Goal: Task Accomplishment & Management: Use online tool/utility

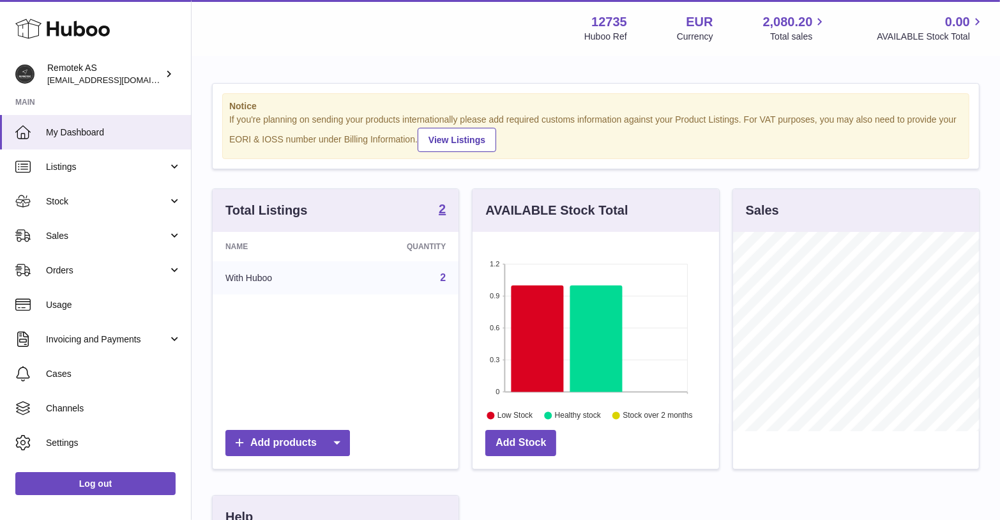
scroll to position [199, 247]
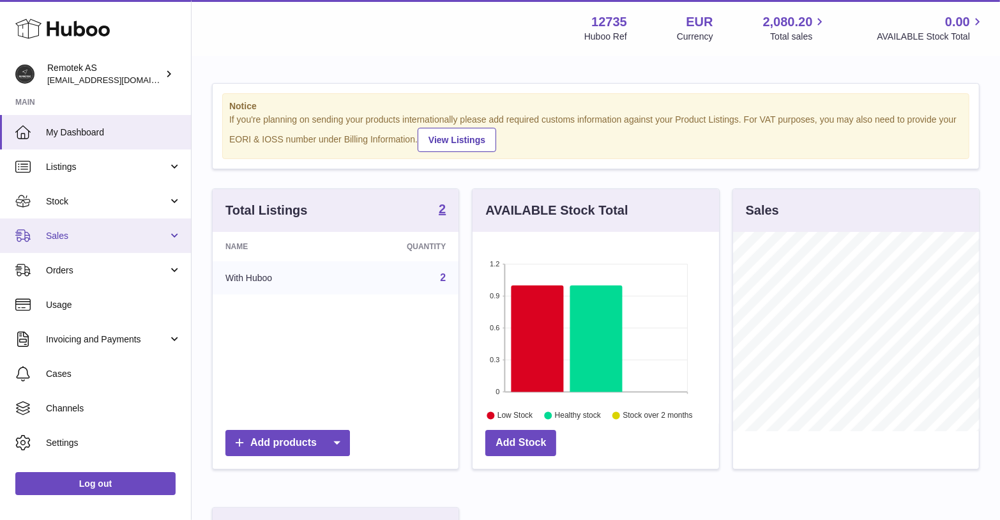
click at [67, 248] on link "Sales" at bounding box center [95, 235] width 191 height 34
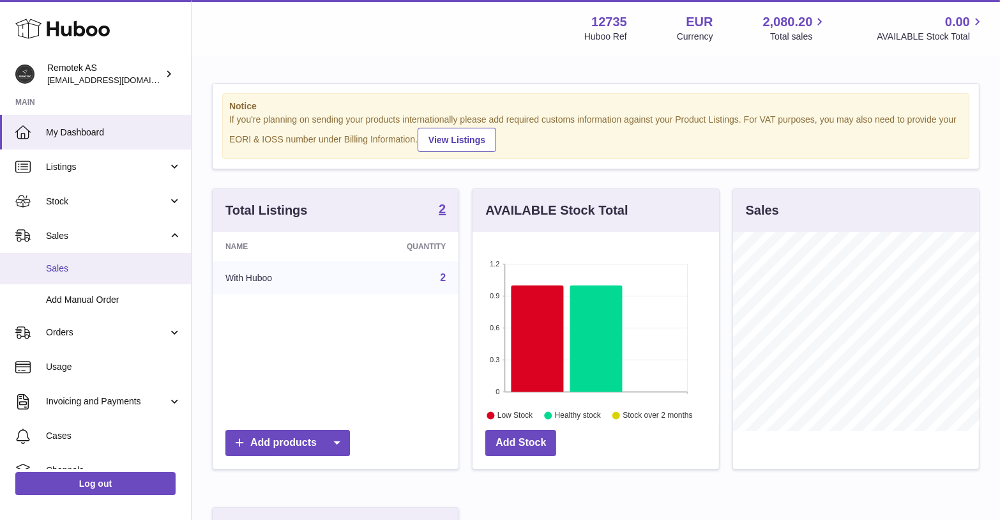
click at [60, 268] on span "Sales" at bounding box center [113, 269] width 135 height 12
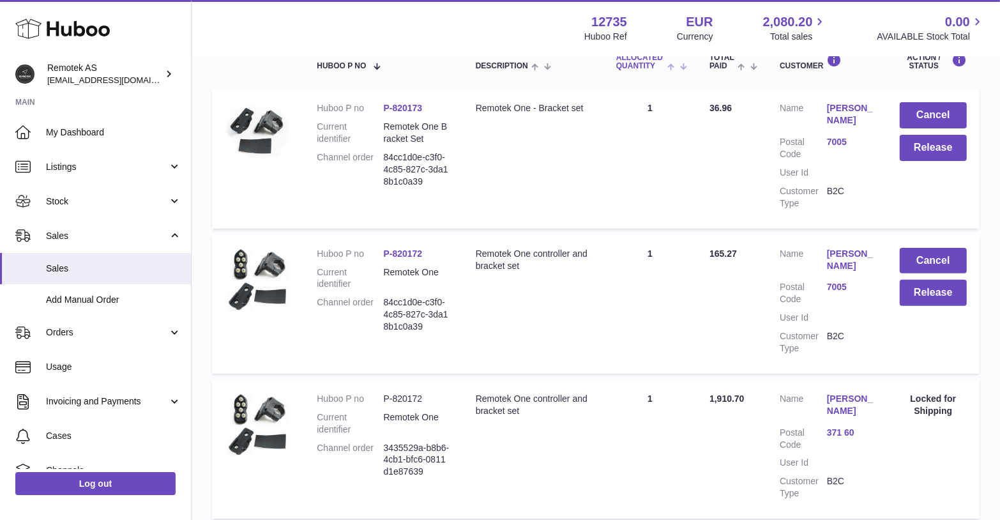
scroll to position [229, 0]
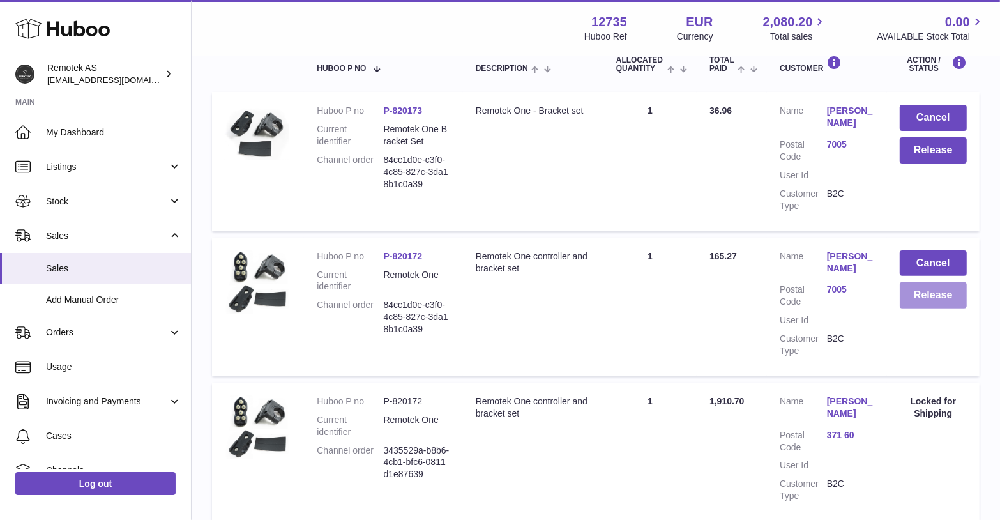
click at [940, 296] on button "Release" at bounding box center [933, 295] width 67 height 26
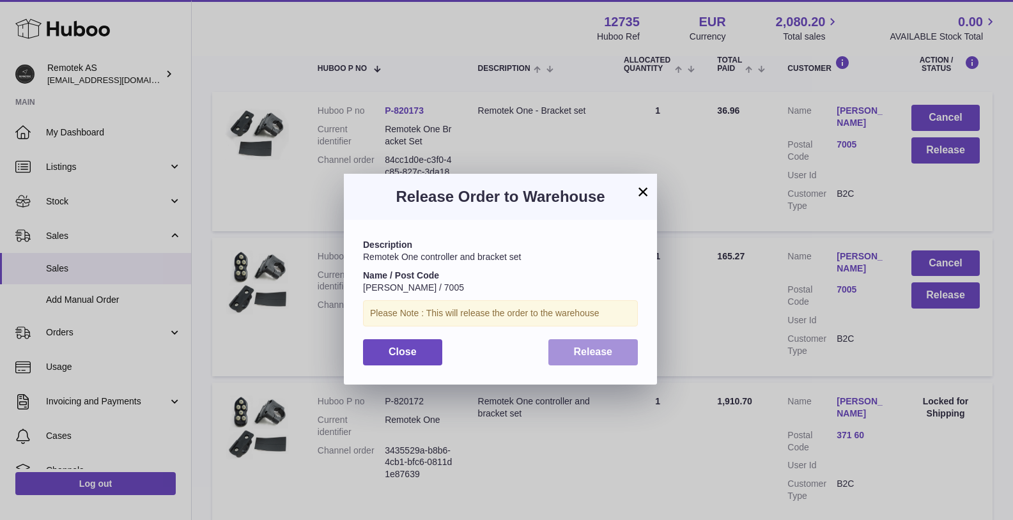
click at [602, 349] on span "Release" at bounding box center [593, 351] width 39 height 11
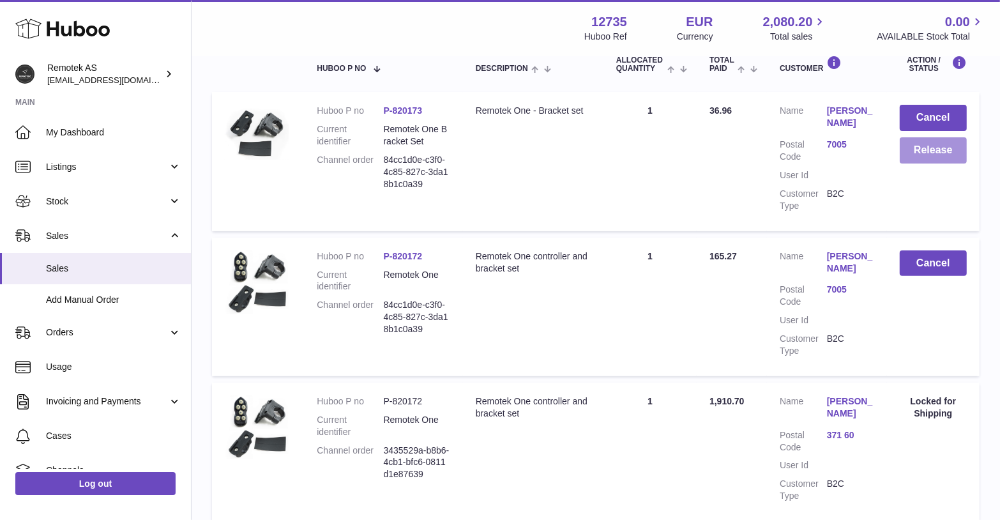
click at [923, 156] on button "Release" at bounding box center [933, 150] width 67 height 26
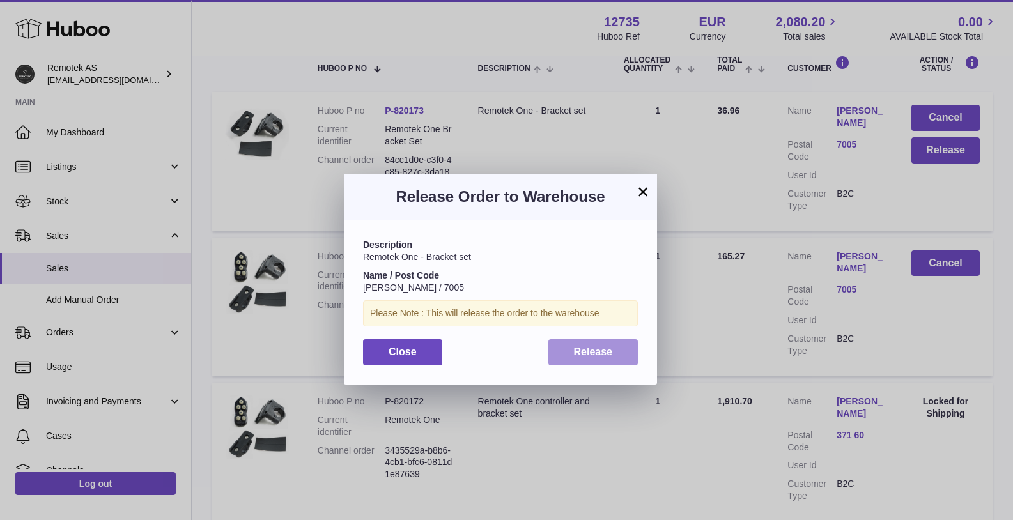
click at [587, 353] on span "Release" at bounding box center [593, 351] width 39 height 11
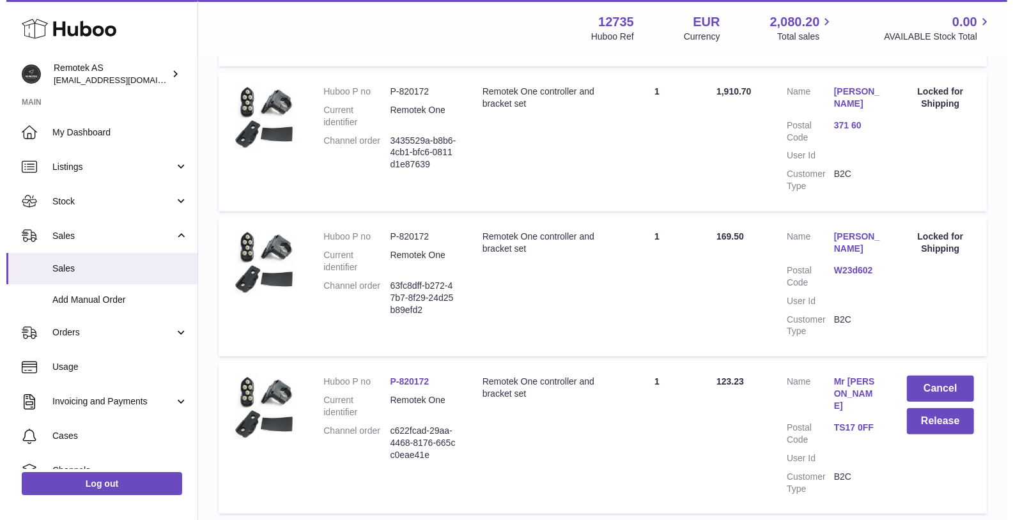
scroll to position [540, 0]
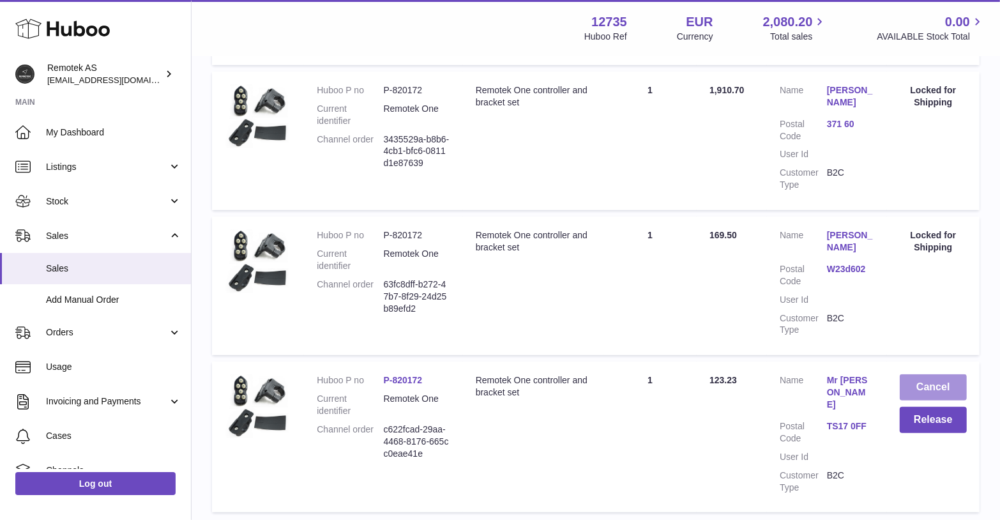
click at [913, 381] on button "Cancel" at bounding box center [933, 387] width 67 height 26
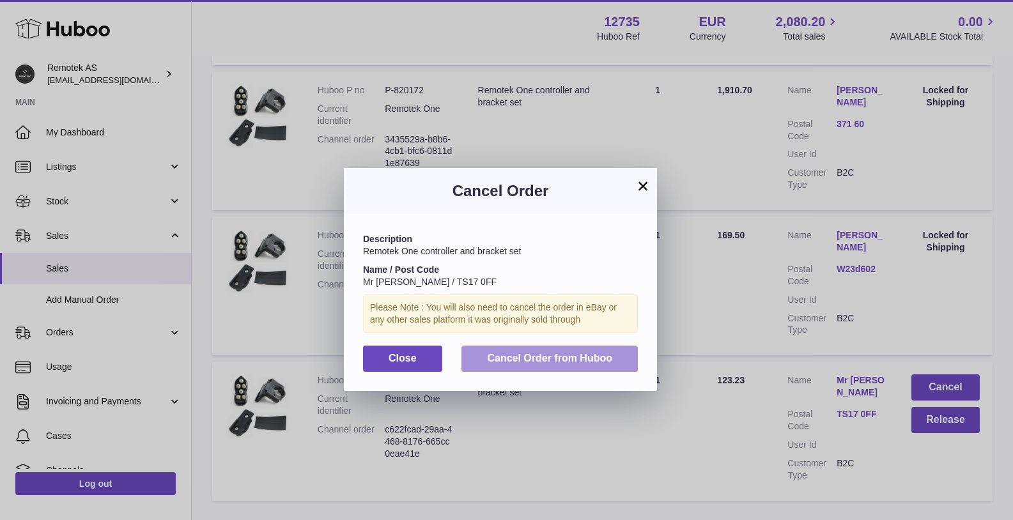
click at [564, 360] on span "Cancel Order from Huboo" at bounding box center [549, 358] width 125 height 11
